Goal: Task Accomplishment & Management: Use online tool/utility

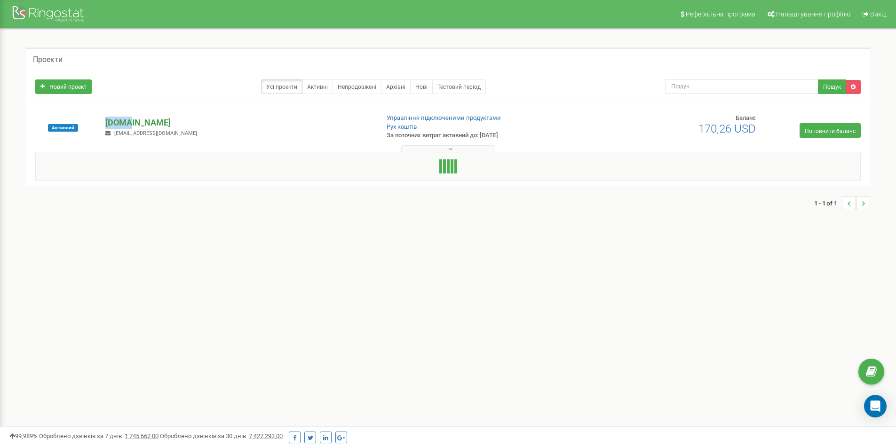
drag, startPoint x: 0, startPoint y: 0, endPoint x: 119, endPoint y: 122, distance: 170.6
click at [119, 122] on font "[DOMAIN_NAME]" at bounding box center [137, 123] width 65 height 10
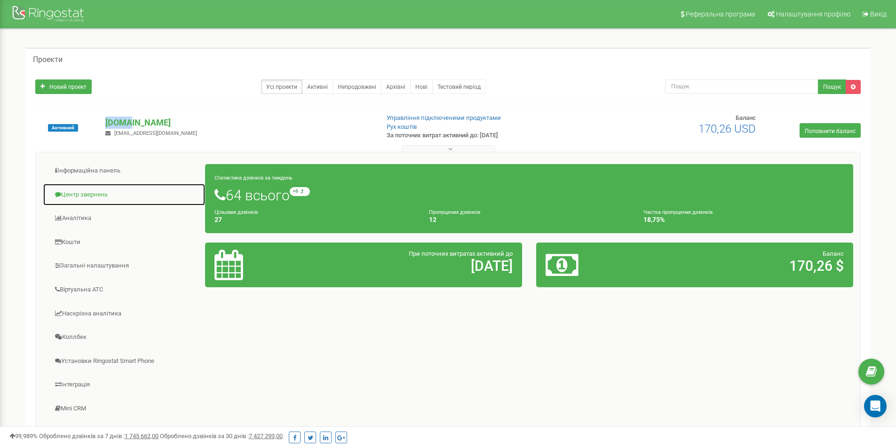
click at [88, 194] on font "Центр звернень" at bounding box center [84, 194] width 47 height 7
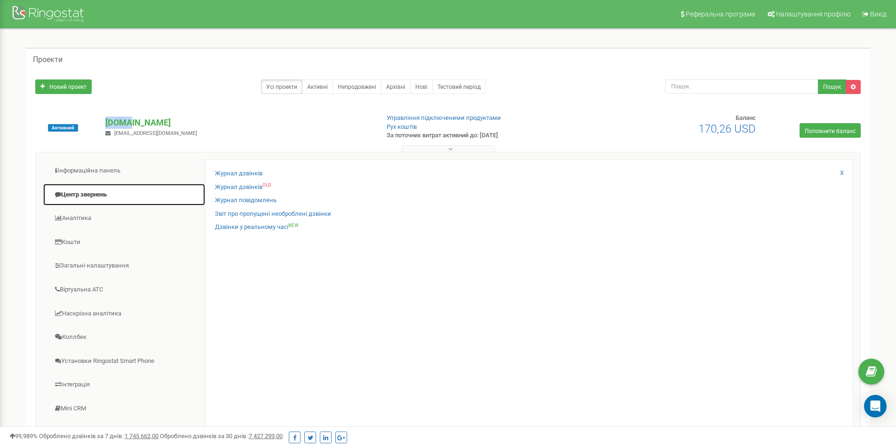
click at [88, 194] on font "Центр звернень" at bounding box center [84, 194] width 46 height 7
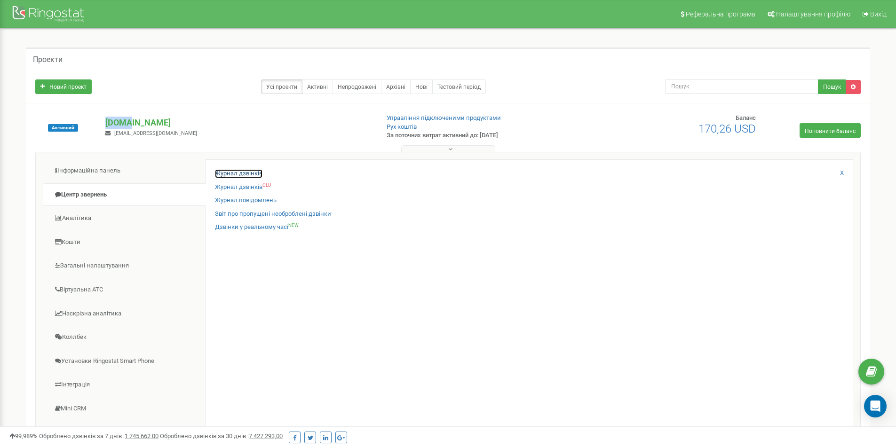
click at [251, 173] on font "Журнал дзвінків" at bounding box center [238, 173] width 47 height 7
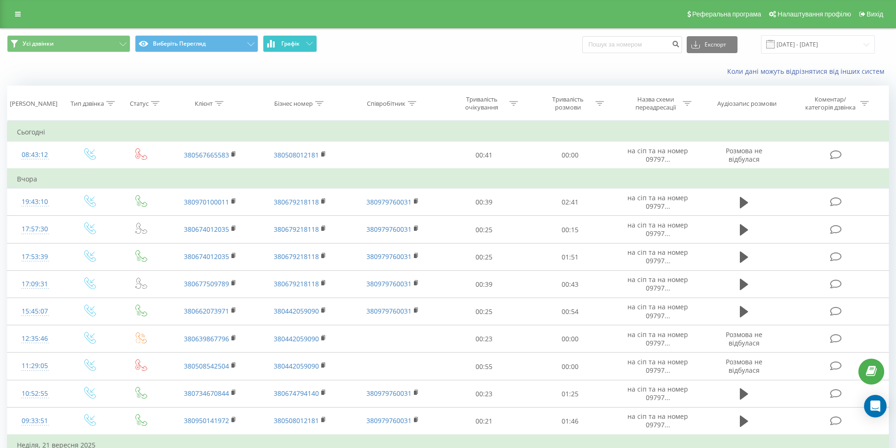
drag, startPoint x: 298, startPoint y: 46, endPoint x: 358, endPoint y: 61, distance: 62.0
click at [299, 46] on font "Графік" at bounding box center [290, 43] width 18 height 8
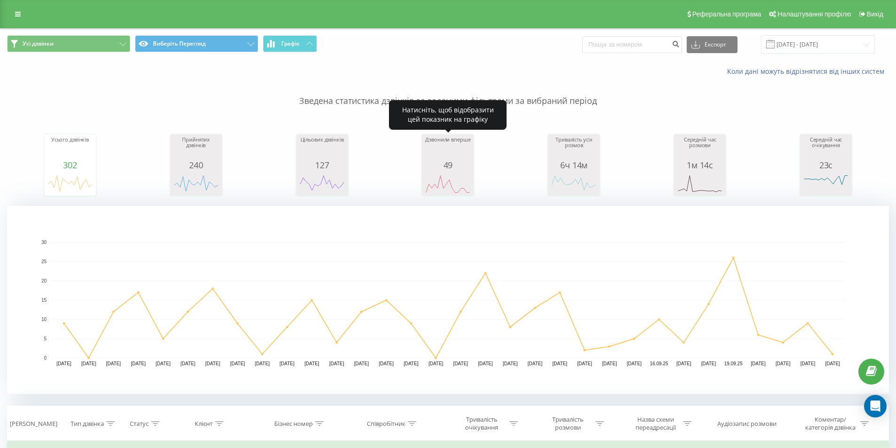
click at [461, 157] on div "Дзвонили вперше" at bounding box center [447, 149] width 47 height 24
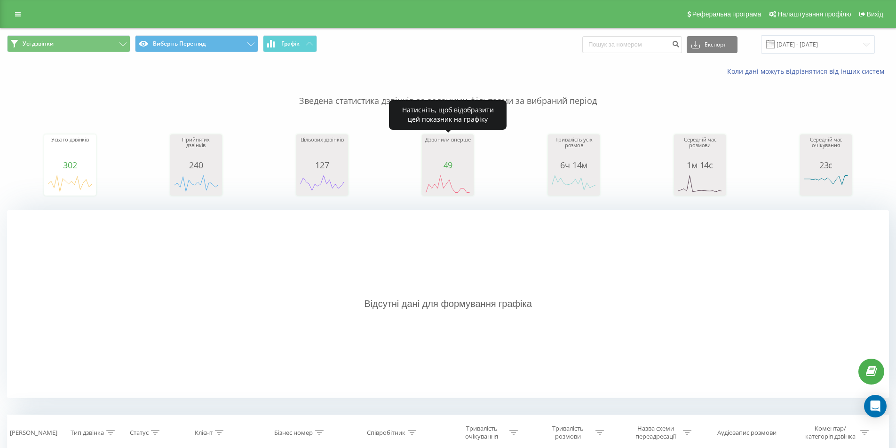
click at [461, 157] on div "Дзвонили вперше" at bounding box center [447, 149] width 47 height 24
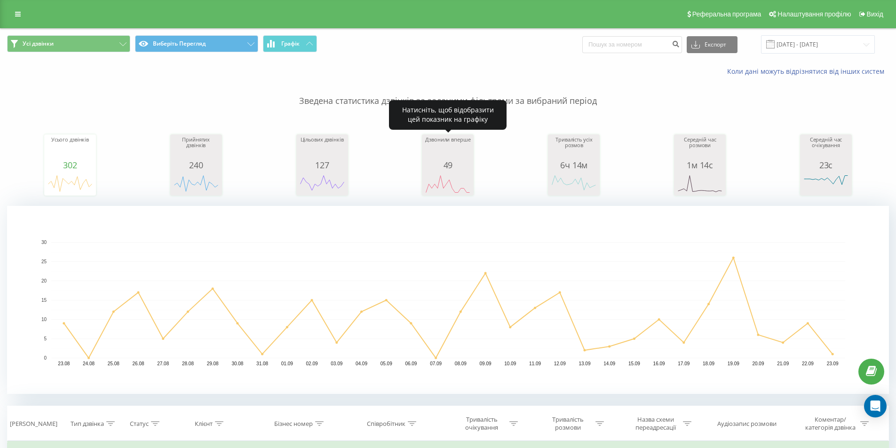
click at [461, 157] on div "Дзвонили вперше" at bounding box center [447, 149] width 47 height 24
